Goal: Task Accomplishment & Management: Use online tool/utility

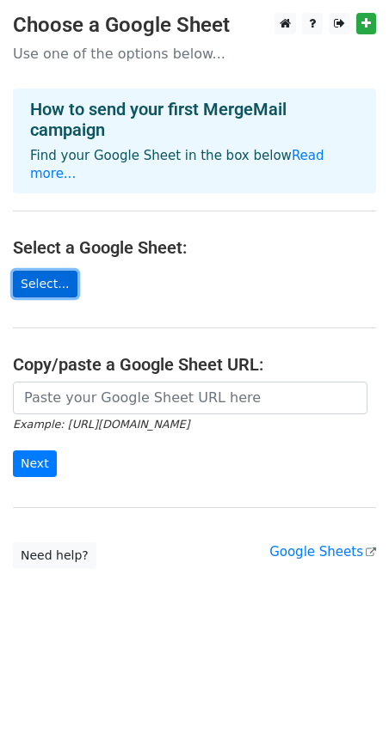
click at [37, 271] on link "Select..." at bounding box center [45, 284] width 64 height 27
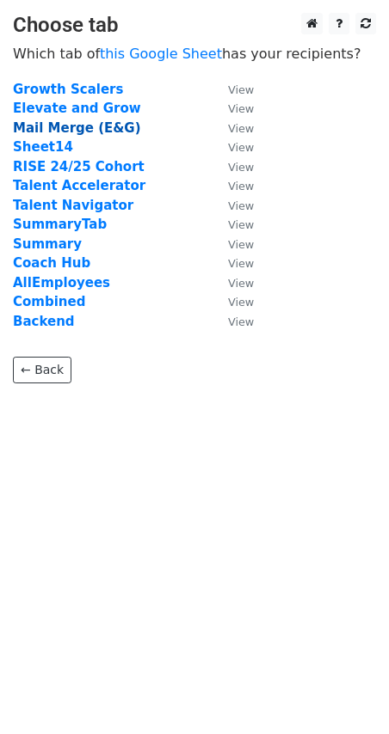
click at [70, 124] on strong "Mail Merge (E&G)" at bounding box center [77, 127] width 128 height 15
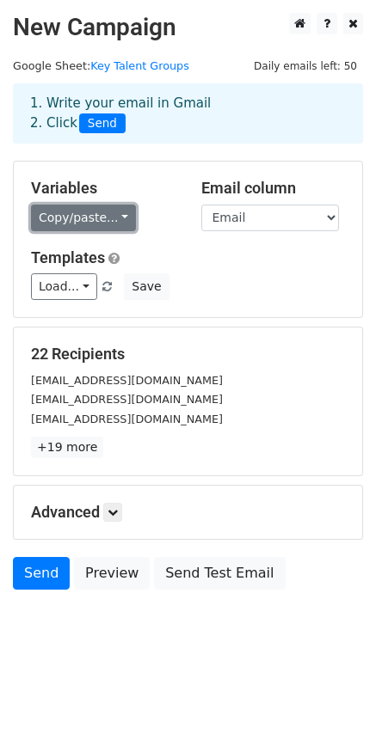
click at [111, 218] on link "Copy/paste..." at bounding box center [83, 218] width 105 height 27
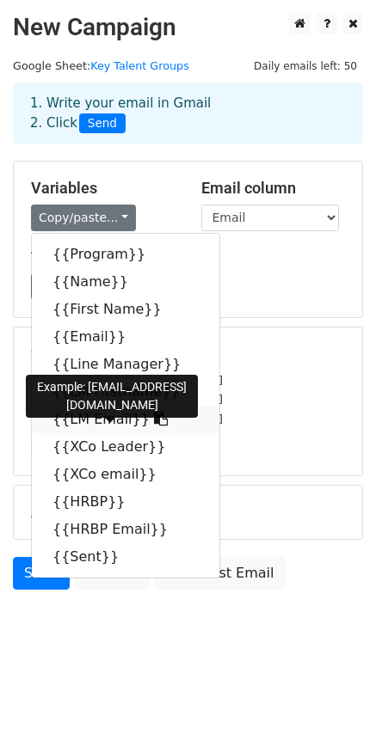
click at [119, 416] on link "{{LM Email}}" at bounding box center [125, 420] width 187 height 28
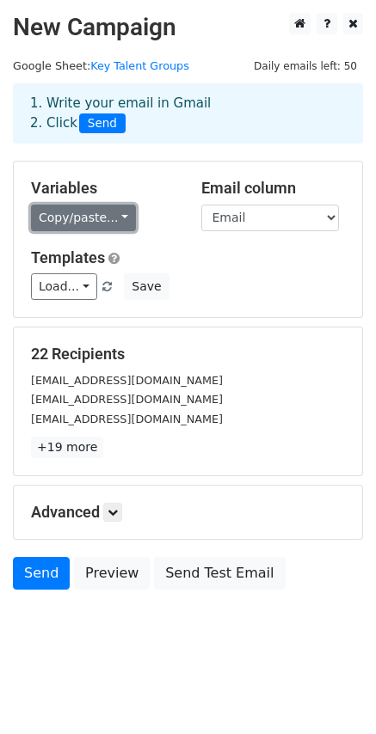
click at [110, 224] on link "Copy/paste..." at bounding box center [83, 218] width 105 height 27
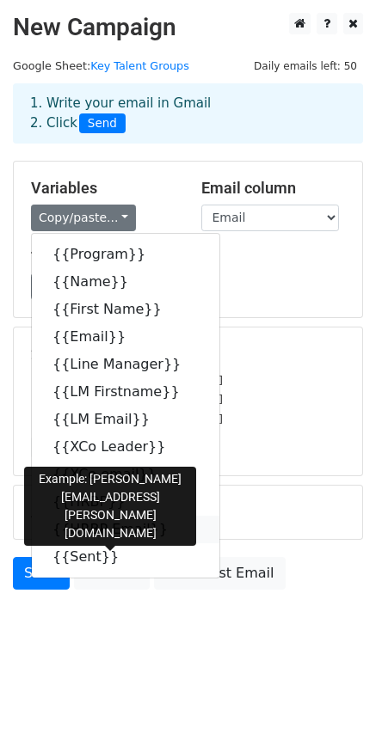
click at [172, 525] on icon at bounding box center [179, 529] width 14 height 14
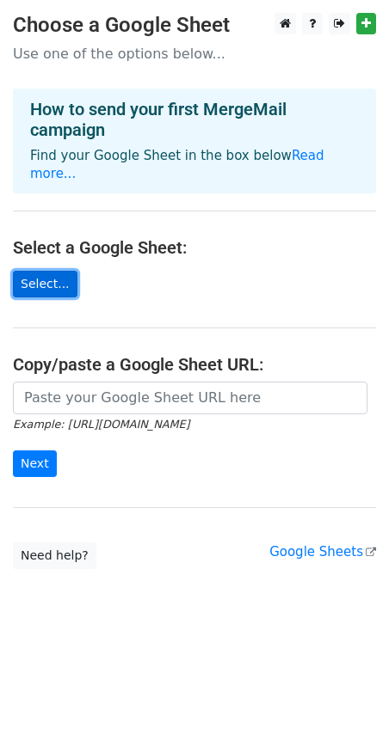
click at [40, 271] on link "Select..." at bounding box center [45, 284] width 64 height 27
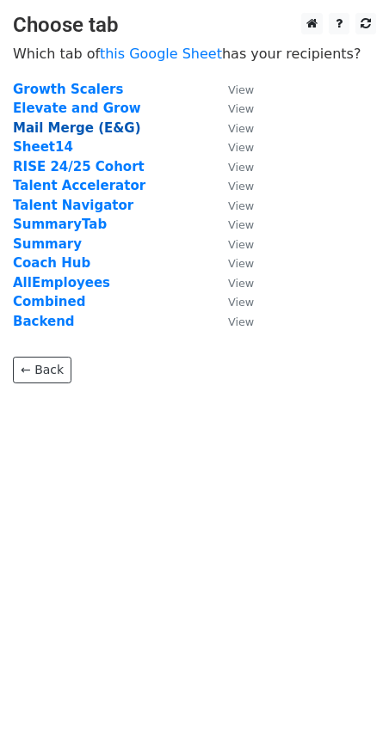
click at [53, 125] on strong "Mail Merge (E&G)" at bounding box center [77, 127] width 128 height 15
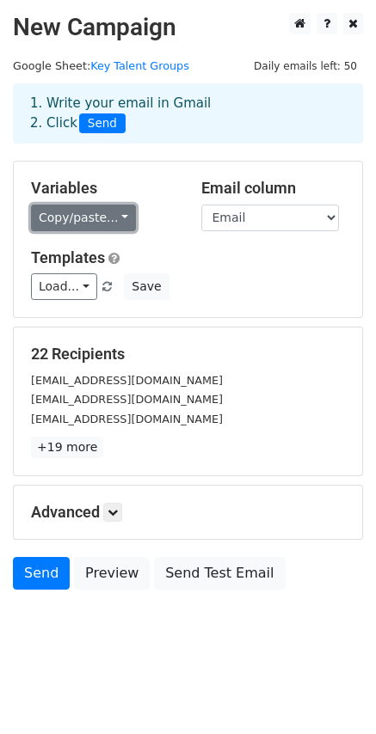
click at [103, 215] on link "Copy/paste..." at bounding box center [83, 218] width 105 height 27
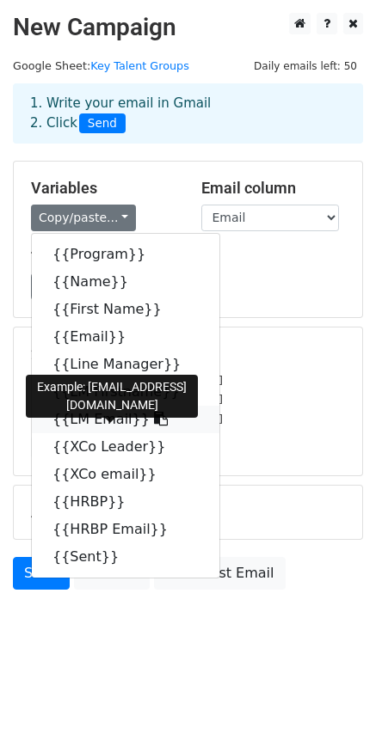
click at [88, 420] on link "{{LM Email}}" at bounding box center [125, 420] width 187 height 28
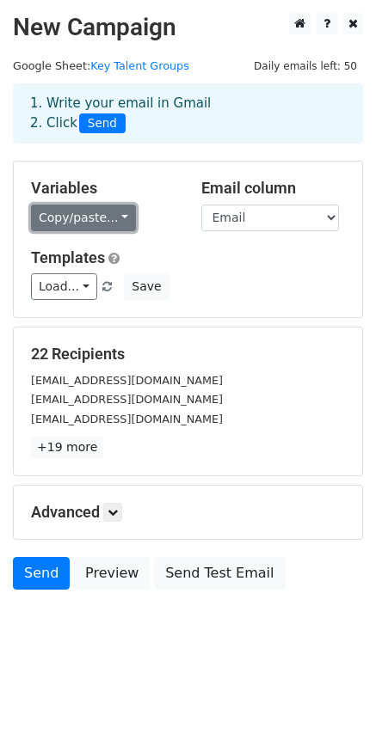
click at [101, 212] on link "Copy/paste..." at bounding box center [83, 218] width 105 height 27
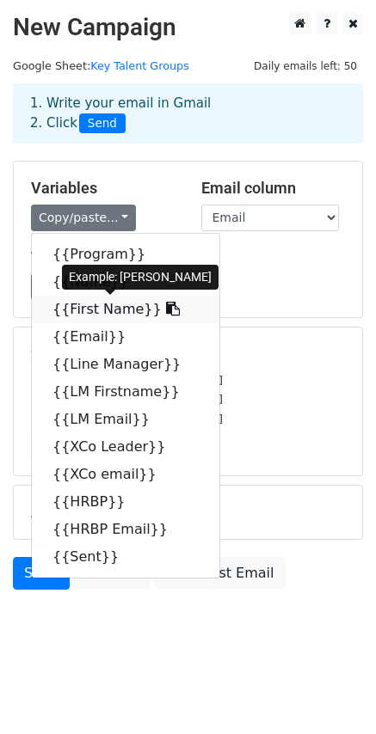
click at [83, 312] on link "{{First Name}}" at bounding box center [125, 310] width 187 height 28
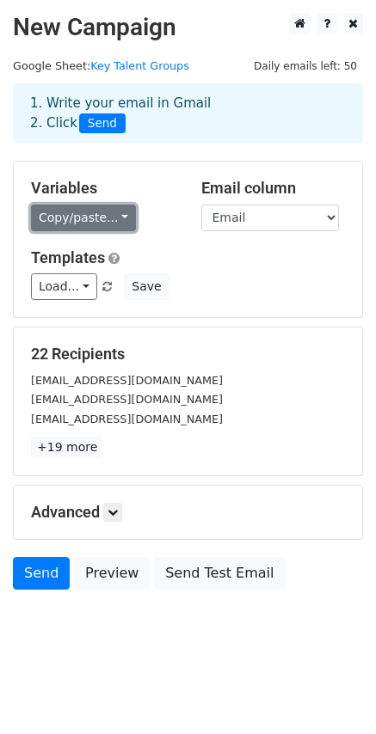
click at [89, 217] on link "Copy/paste..." at bounding box center [83, 218] width 105 height 27
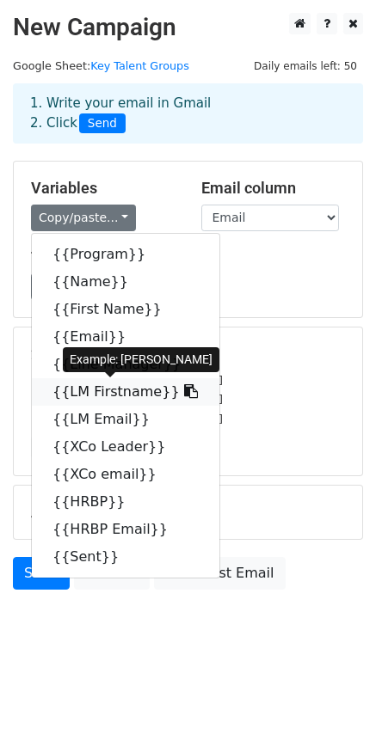
click at [76, 391] on link "{{LM Firstname}}" at bounding box center [125, 392] width 187 height 28
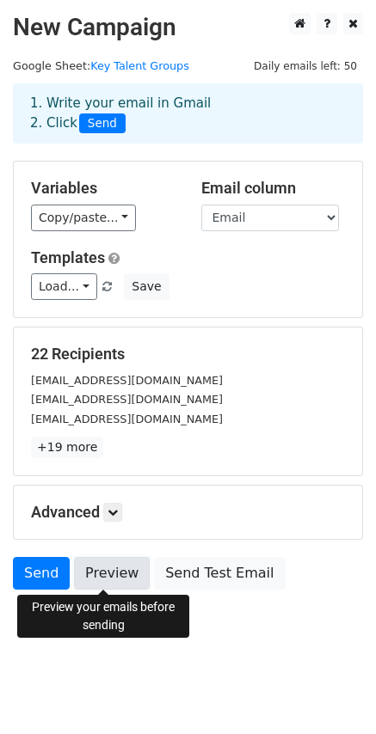
click at [113, 570] on link "Preview" at bounding box center [112, 573] width 76 height 33
click at [117, 578] on link "Preview" at bounding box center [112, 573] width 76 height 33
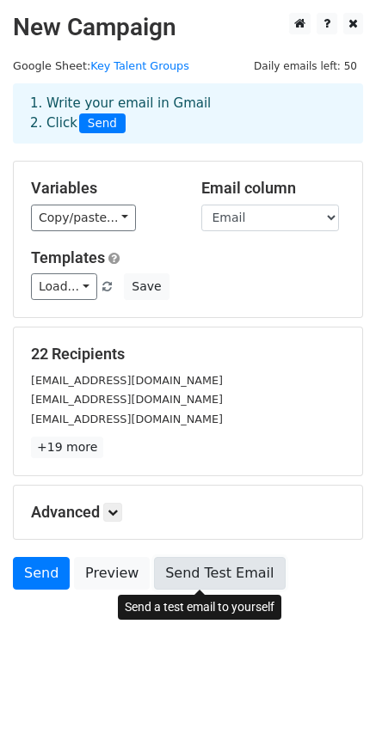
click at [205, 573] on link "Send Test Email" at bounding box center [219, 573] width 131 height 33
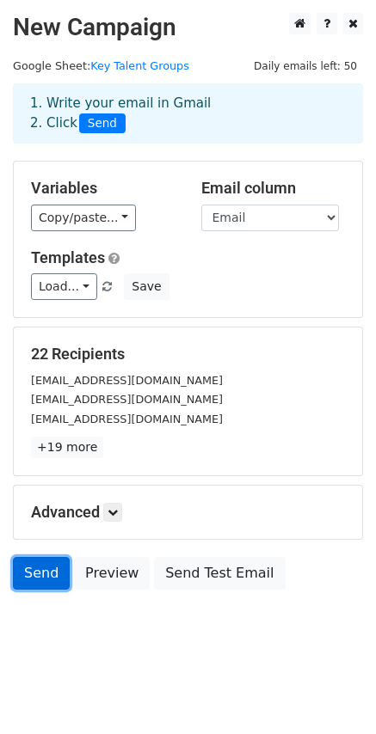
click at [29, 567] on link "Send" at bounding box center [41, 573] width 57 height 33
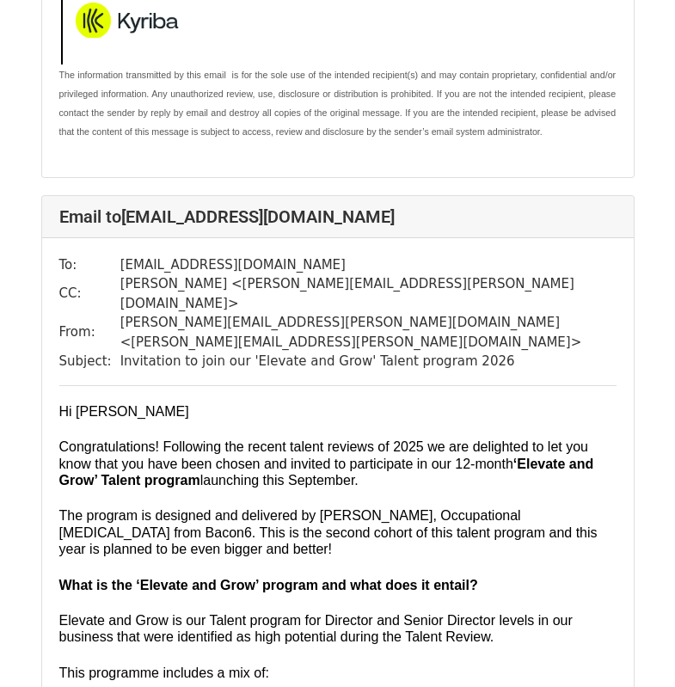
scroll to position [1290, 0]
